Goal: Information Seeking & Learning: Learn about a topic

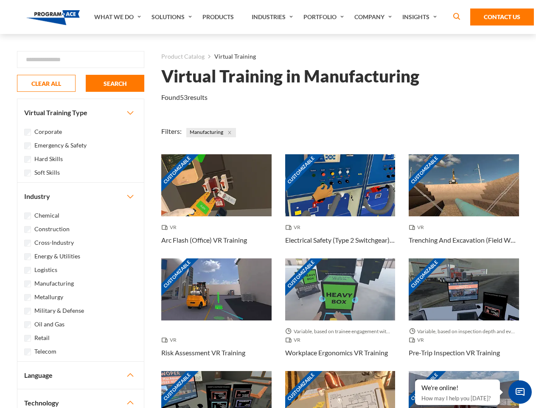
click at [118, 17] on link "What We Do" at bounding box center [118, 17] width 57 height 34
click at [173, 17] on link "Solutions" at bounding box center [172, 17] width 51 height 34
click at [274, 17] on link "Industries" at bounding box center [274, 17] width 52 height 34
click at [375, 17] on link "Company" at bounding box center [374, 17] width 48 height 34
click at [421, 17] on link "Insights" at bounding box center [420, 17] width 45 height 34
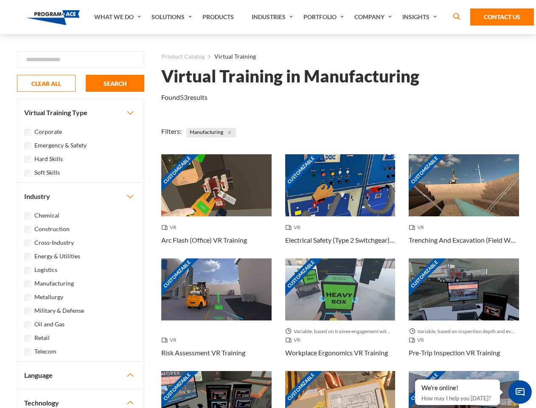
click at [0, 0] on div "Blog White Papers News" at bounding box center [0, 0] width 0 height 0
click at [0, 0] on strong "How Virtual Learning Can Enhance Workforce Productivity: A Guide for L&D Manage…" at bounding box center [0, 0] width 0 height 0
click at [520, 392] on span "Minimize live chat window" at bounding box center [520, 391] width 31 height 31
click at [416, 380] on div "Customizable" at bounding box center [464, 402] width 110 height 62
